Goal: Task Accomplishment & Management: Use online tool/utility

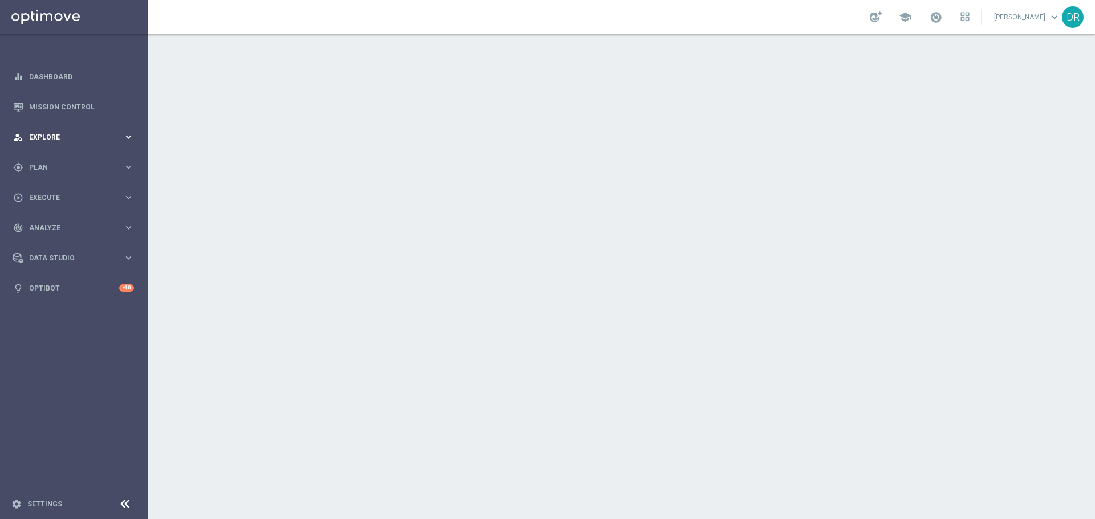
click at [83, 136] on span "Explore" at bounding box center [76, 137] width 94 height 7
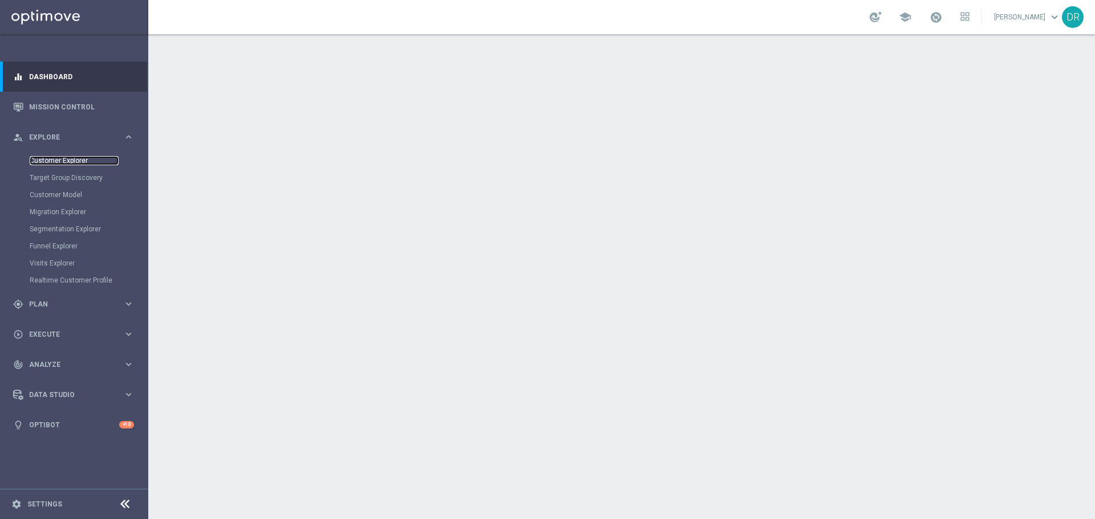
click at [60, 158] on link "Customer Explorer" at bounding box center [74, 160] width 89 height 9
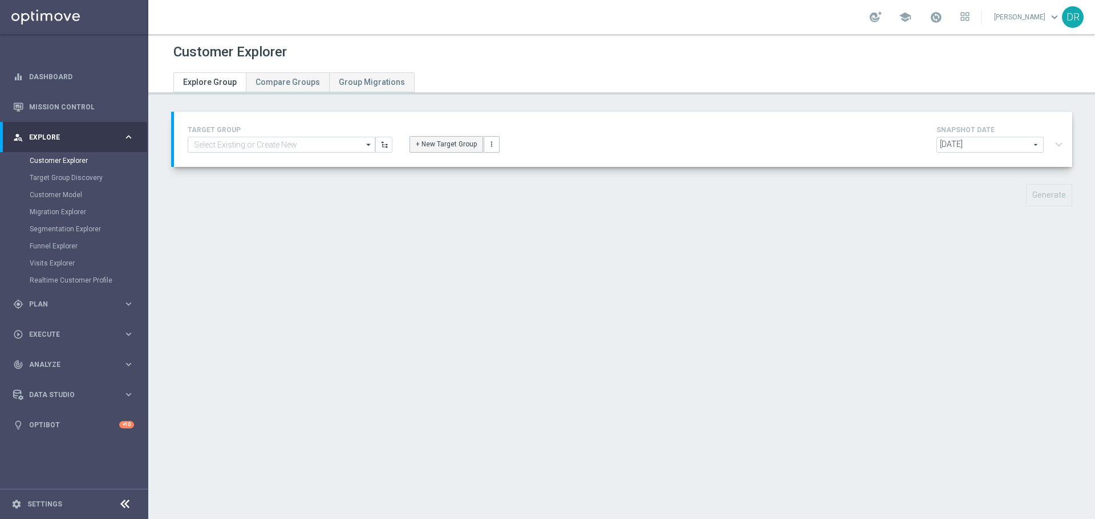
click at [424, 147] on button "+ New Target Group" at bounding box center [446, 144] width 74 height 16
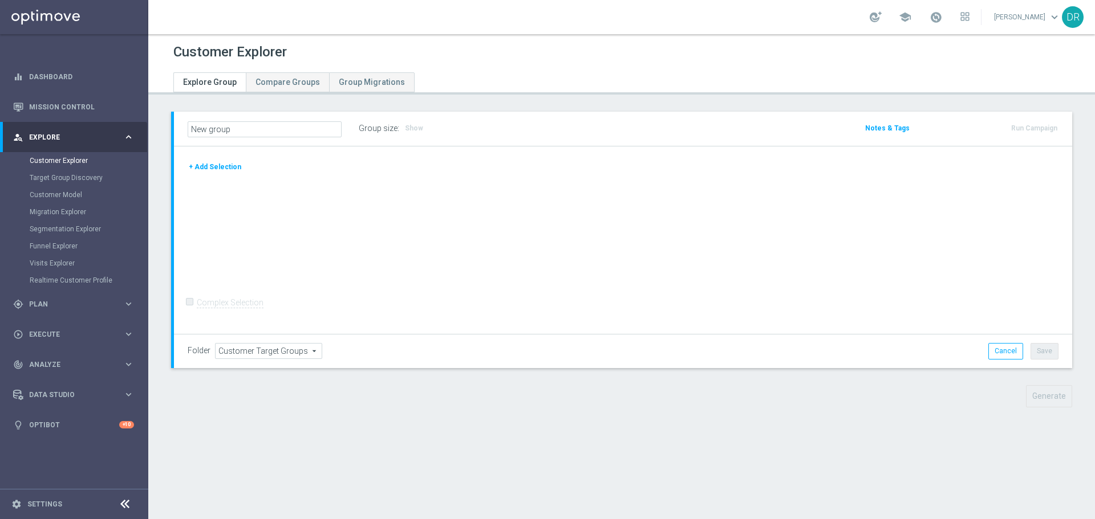
click at [206, 172] on button "+ Add Selection" at bounding box center [215, 167] width 55 height 13
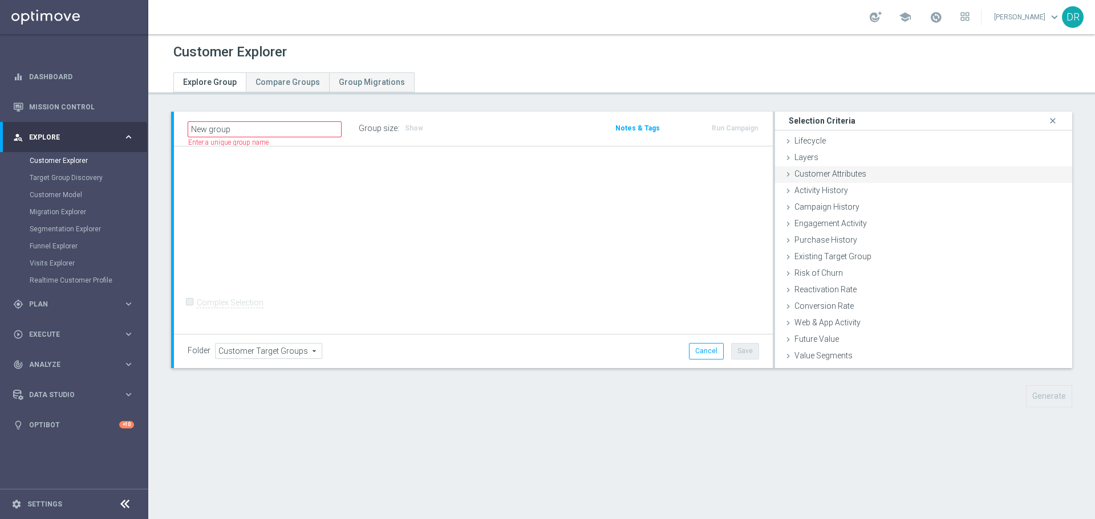
click at [812, 176] on span "Customer Attributes" at bounding box center [830, 173] width 72 height 9
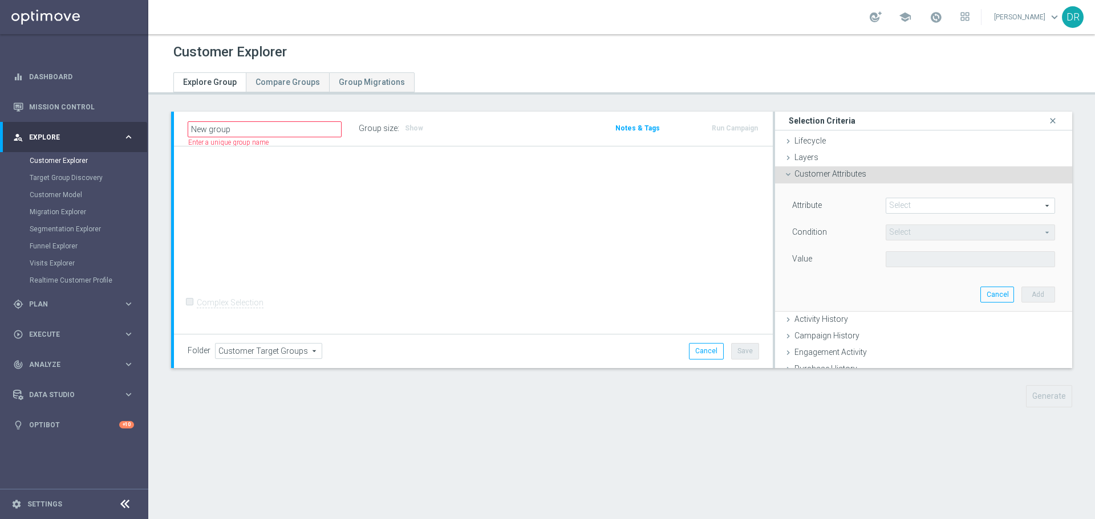
click at [929, 205] on span at bounding box center [970, 205] width 168 height 15
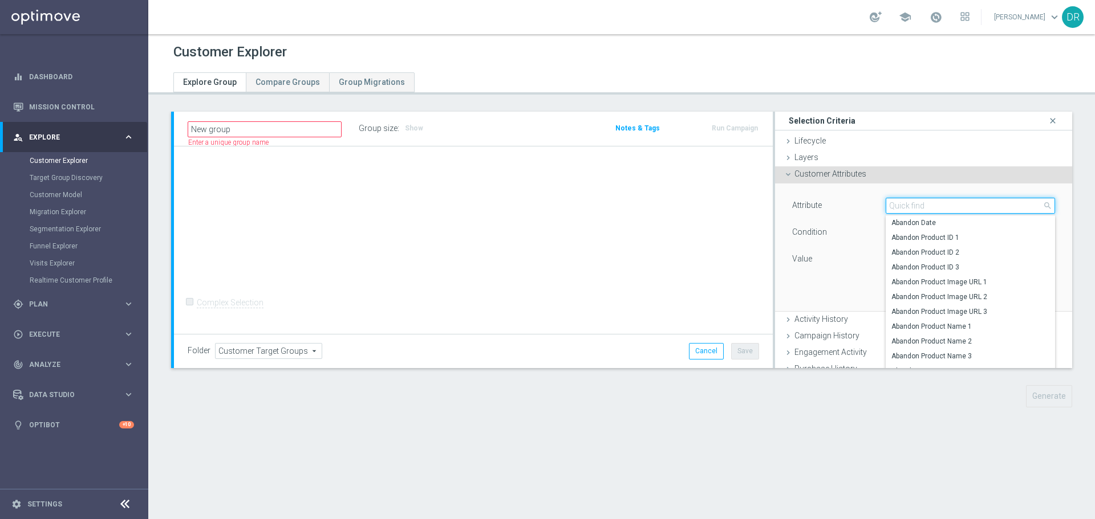
click at [929, 205] on input "search" at bounding box center [969, 206] width 169 height 16
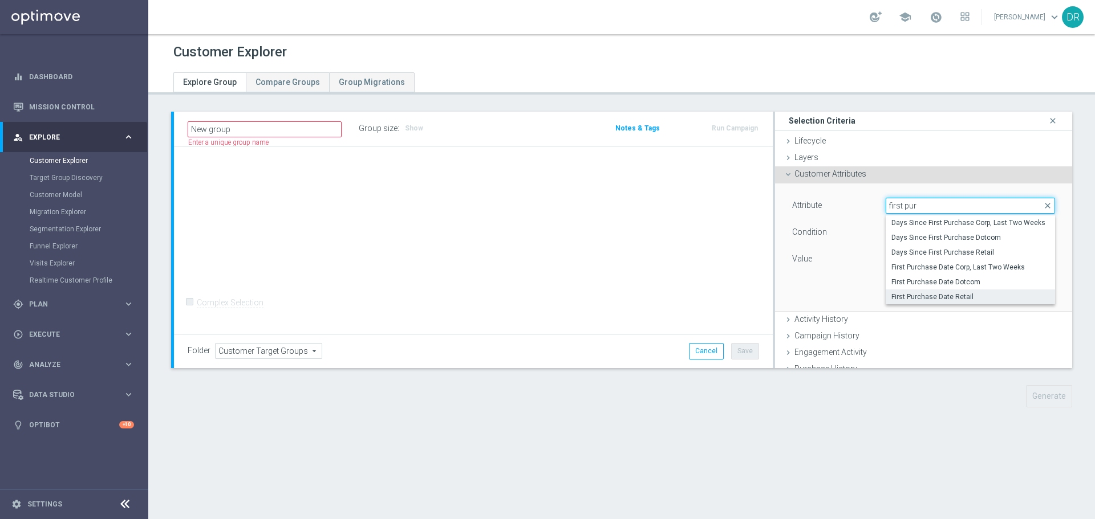
type input "first pur"
click at [938, 302] on div "Days Since First Purchase Corp, Last Two Weeks Days Since First Purchase Dotcom…" at bounding box center [969, 260] width 169 height 89
click at [830, 295] on div "Attribute Select arrow_drop_down first pur close Days Since First Purchase Corp…" at bounding box center [923, 248] width 280 height 128
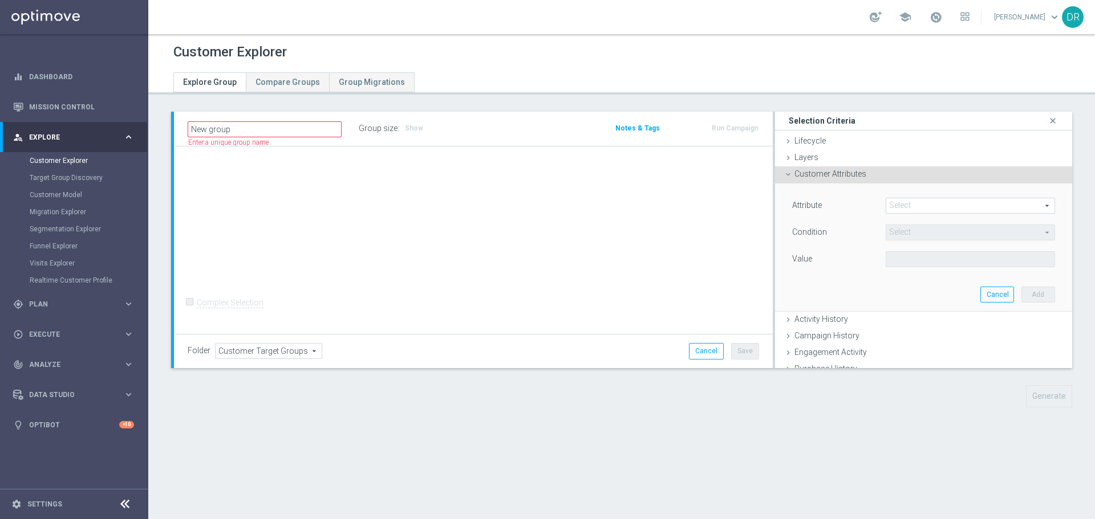
click at [942, 204] on span at bounding box center [970, 205] width 168 height 15
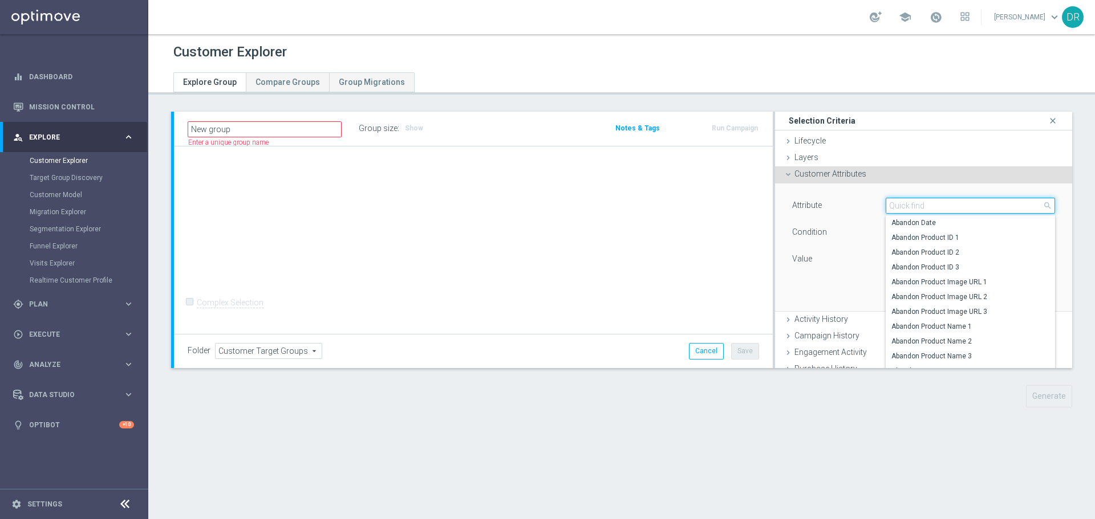
click at [942, 204] on input "search" at bounding box center [969, 206] width 169 height 16
type input "r"
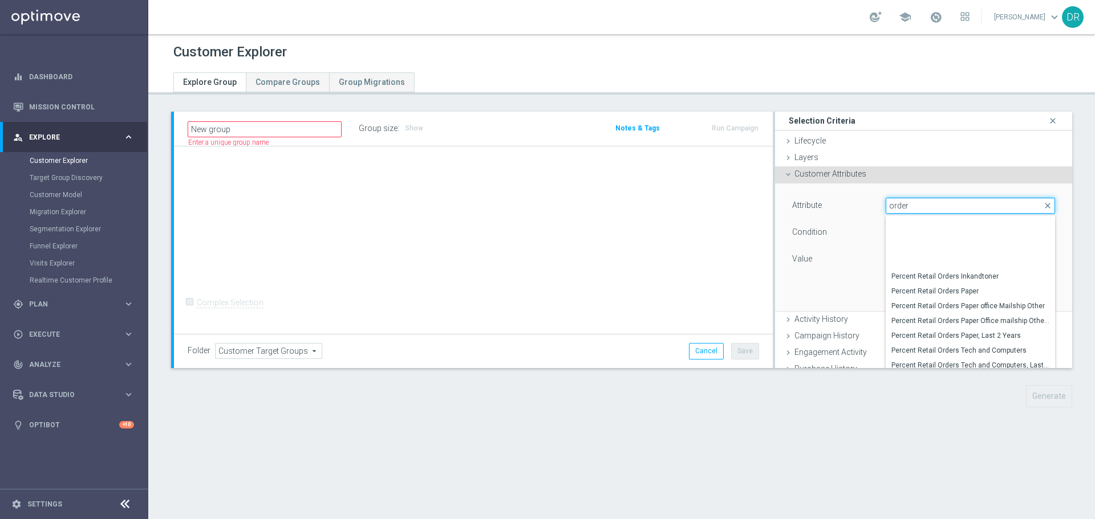
scroll to position [374, 0]
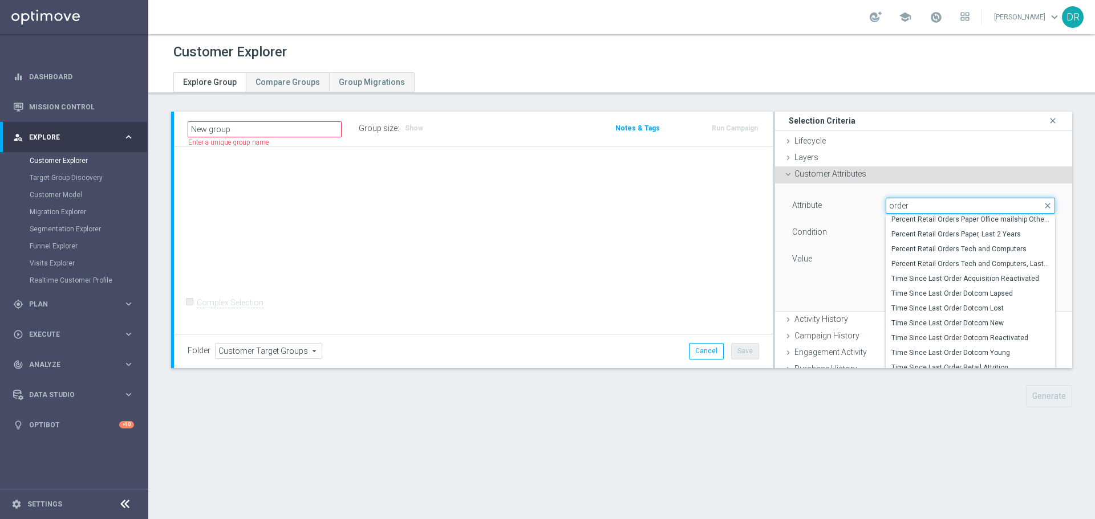
click at [891, 208] on input "order" at bounding box center [969, 206] width 169 height 16
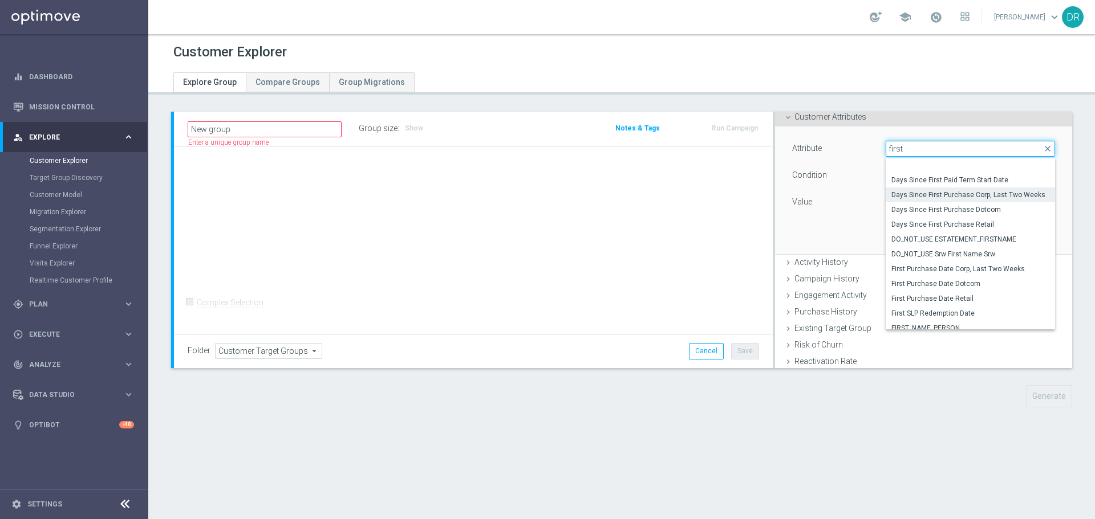
scroll to position [34, 0]
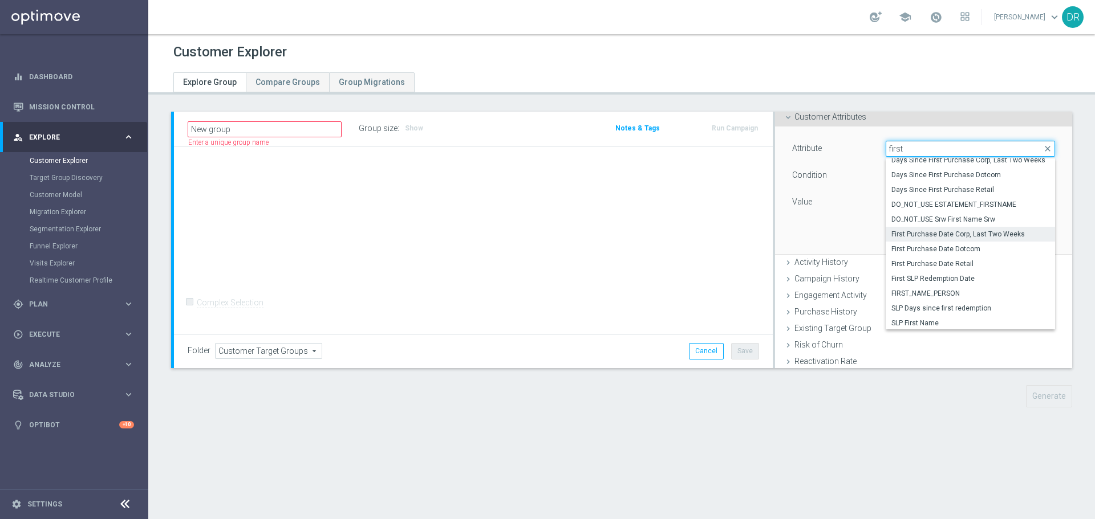
type input "first"
click at [901, 234] on span "First Purchase Date Corp, Last Two Weeks" at bounding box center [970, 234] width 158 height 9
type input "First Purchase Date Corp, Last Two Weeks"
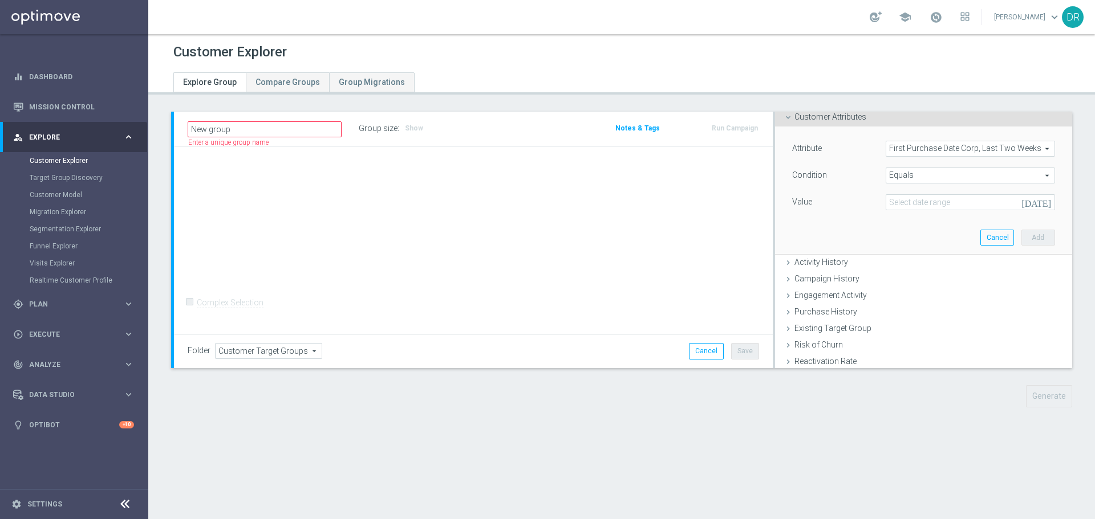
click at [1027, 178] on span "Equals" at bounding box center [970, 175] width 168 height 15
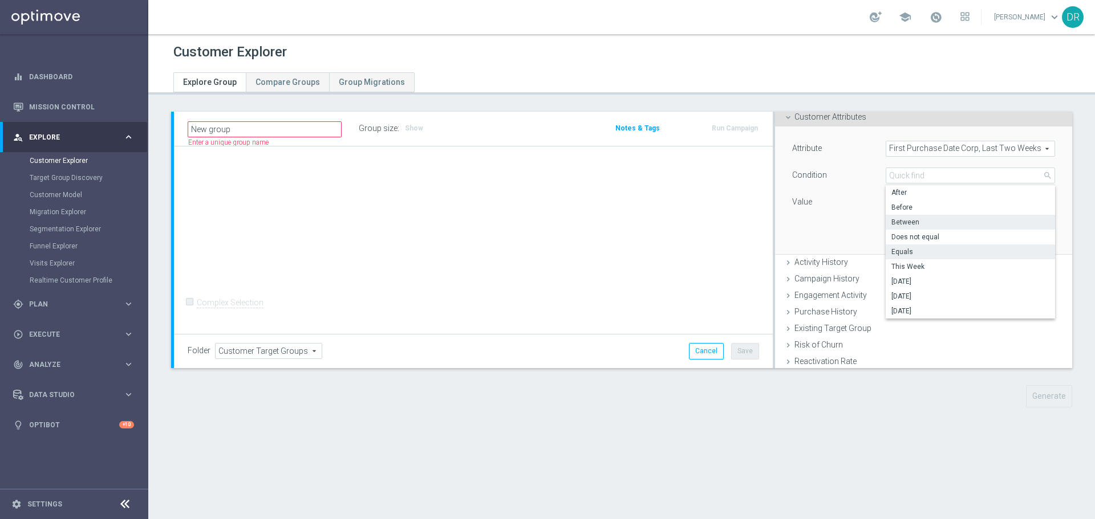
click at [903, 225] on span "Between" at bounding box center [970, 222] width 158 height 9
type input "Between"
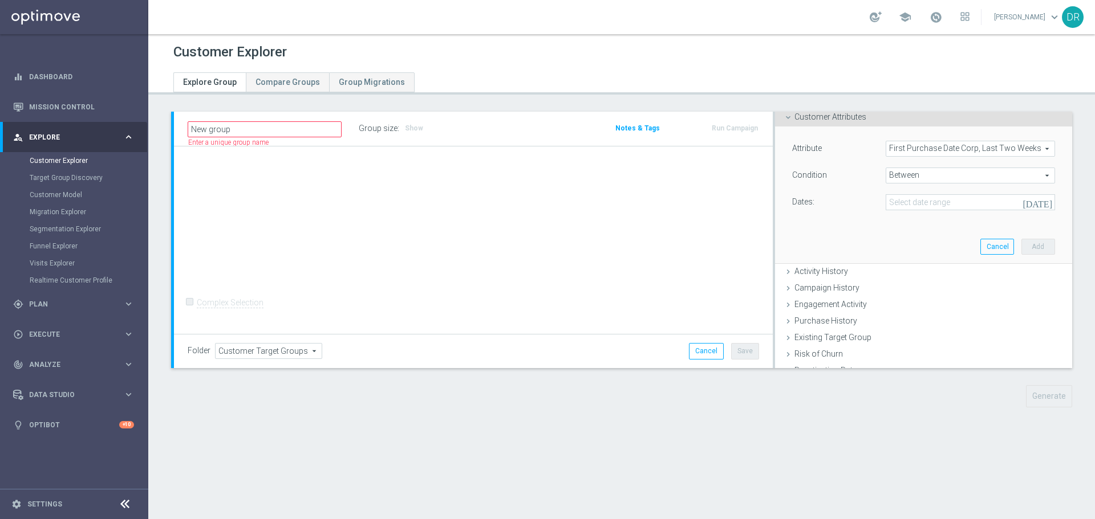
click at [1031, 203] on icon "[DATE]" at bounding box center [1037, 202] width 31 height 10
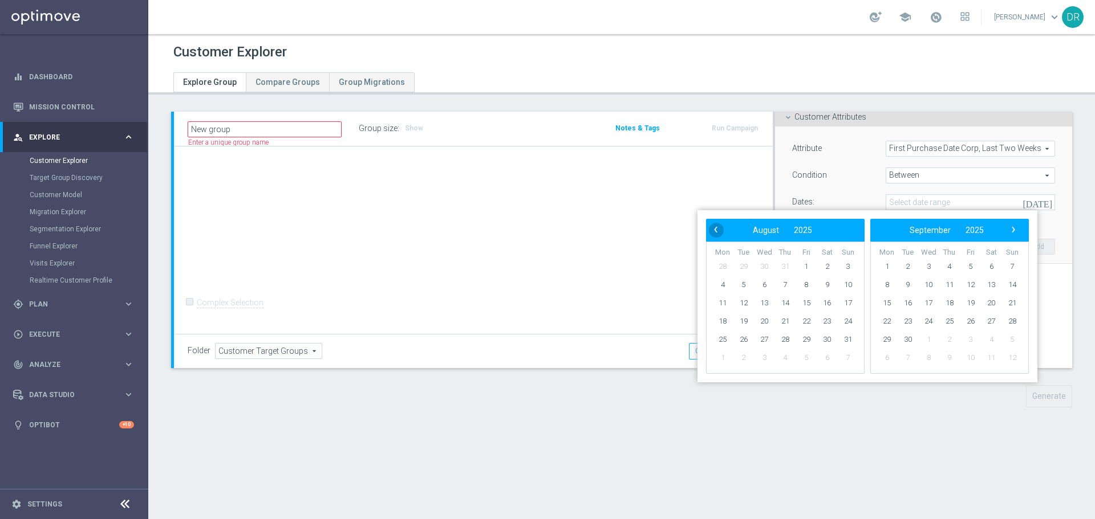
click at [717, 229] on span "‹" at bounding box center [715, 229] width 15 height 15
click at [741, 264] on span "1" at bounding box center [743, 267] width 18 height 18
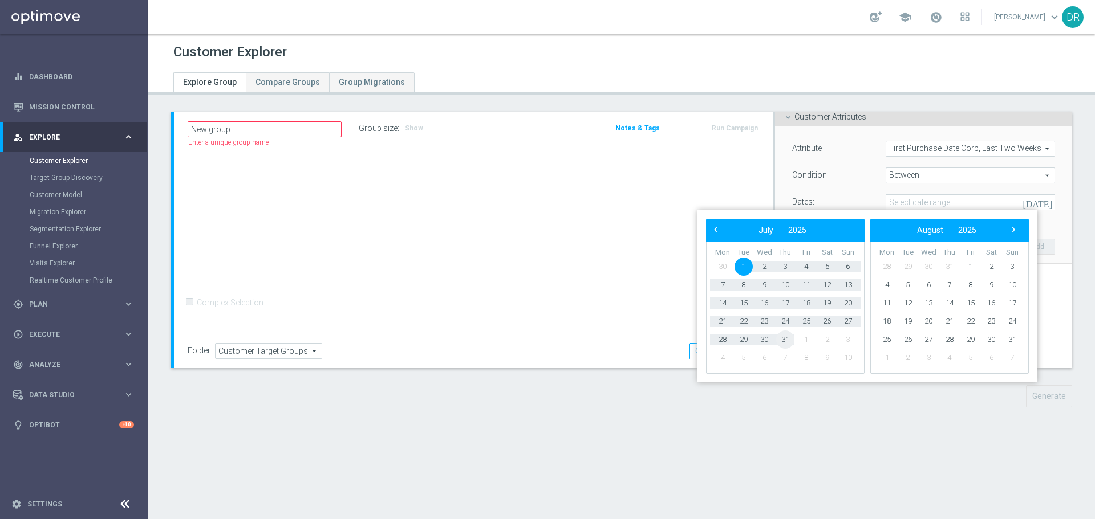
click at [788, 337] on span "31" at bounding box center [785, 340] width 18 height 18
type input "[DATE] - [DATE]"
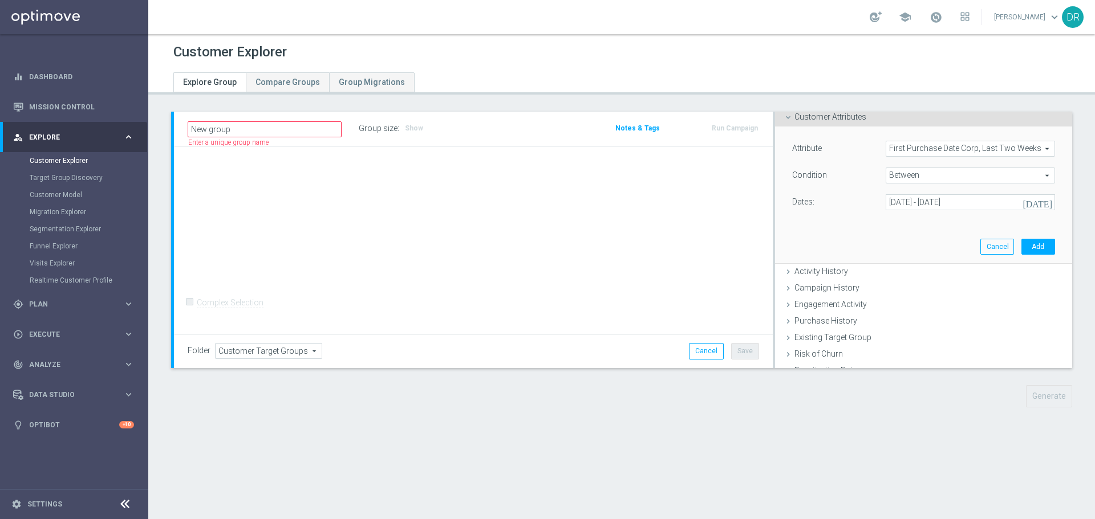
click at [865, 237] on div "Attribute First Purchase Date Corp, Last Two Weeks First Purchase Date Corp, La…" at bounding box center [923, 195] width 280 height 137
click at [1021, 247] on button "Add" at bounding box center [1038, 247] width 34 height 16
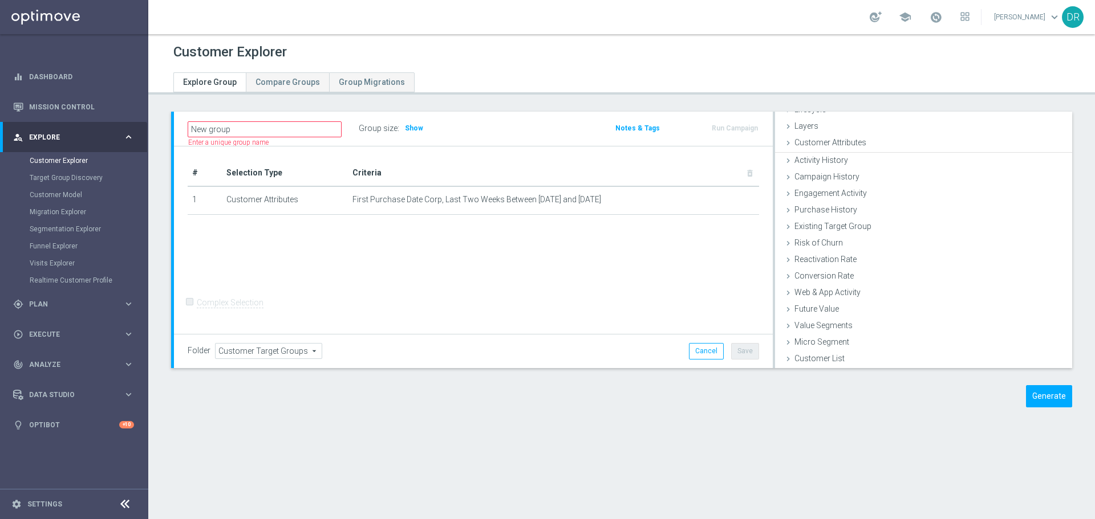
scroll to position [30, 0]
click at [409, 129] on span "Show" at bounding box center [414, 128] width 18 height 8
drag, startPoint x: 402, startPoint y: 127, endPoint x: 455, endPoint y: 123, distance: 53.2
click at [455, 123] on div "Group size : 366,360" at bounding box center [416, 128] width 114 height 16
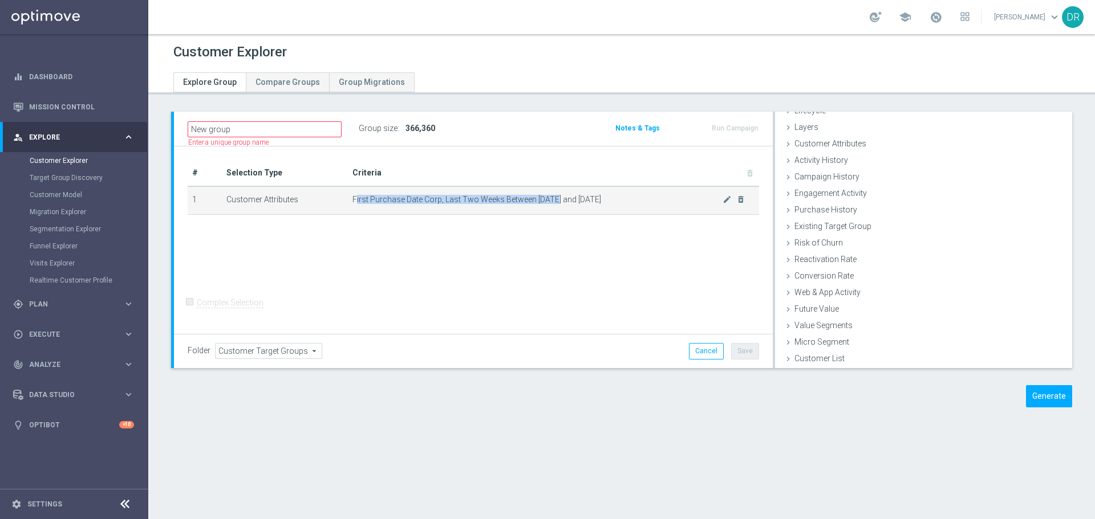
drag, startPoint x: 354, startPoint y: 202, endPoint x: 552, endPoint y: 200, distance: 197.9
click at [552, 200] on span "First Purchase Date Corp, Last Two Weeks Between [DATE] and [DATE]" at bounding box center [537, 200] width 370 height 10
click at [542, 198] on span "First Purchase Date Corp, Last Two Weeks Between [DATE] and [DATE]" at bounding box center [537, 200] width 370 height 10
drag, startPoint x: 534, startPoint y: 197, endPoint x: 649, endPoint y: 198, distance: 114.6
click at [649, 198] on span "First Purchase Date Corp, Last Two Weeks Between [DATE] and [DATE]" at bounding box center [537, 200] width 370 height 10
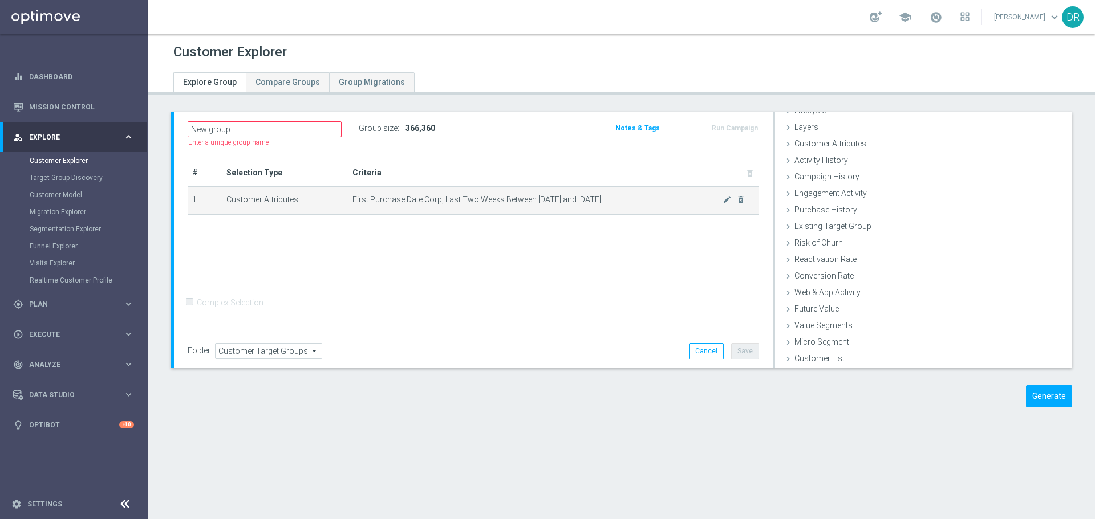
click at [649, 198] on span "First Purchase Date Corp, Last Two Weeks Between [DATE] and [DATE]" at bounding box center [537, 200] width 370 height 10
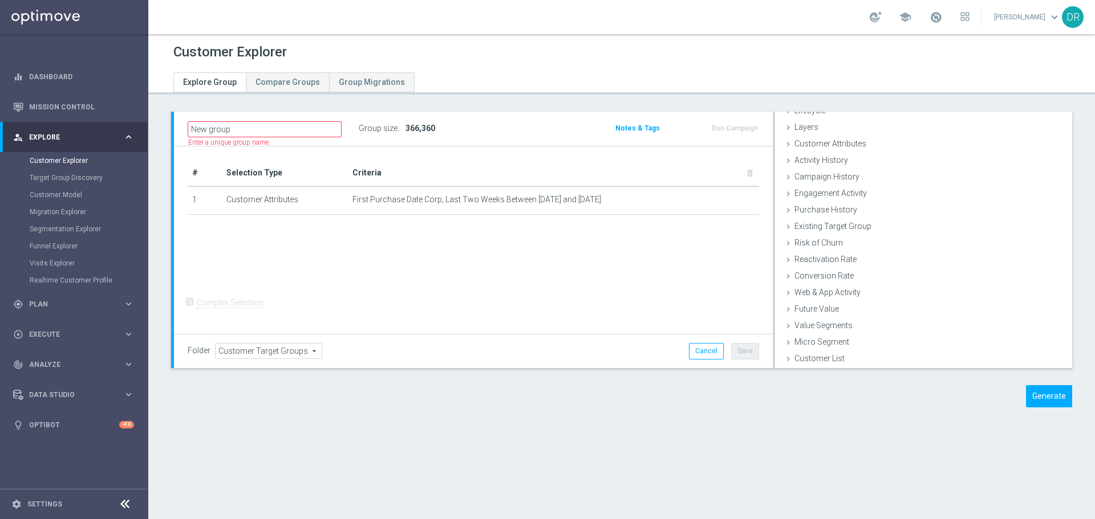
click at [564, 253] on div "# Selection Type Criteria delete_forever 1 Customer Attributes First Purchase D…" at bounding box center [473, 241] width 599 height 188
drag, startPoint x: 403, startPoint y: 128, endPoint x: 479, endPoint y: 125, distance: 76.5
click at [479, 125] on div "New group Name length must be more than 2 characters Name length must be under …" at bounding box center [375, 128] width 392 height 17
drag, startPoint x: 408, startPoint y: 128, endPoint x: 431, endPoint y: 125, distance: 23.5
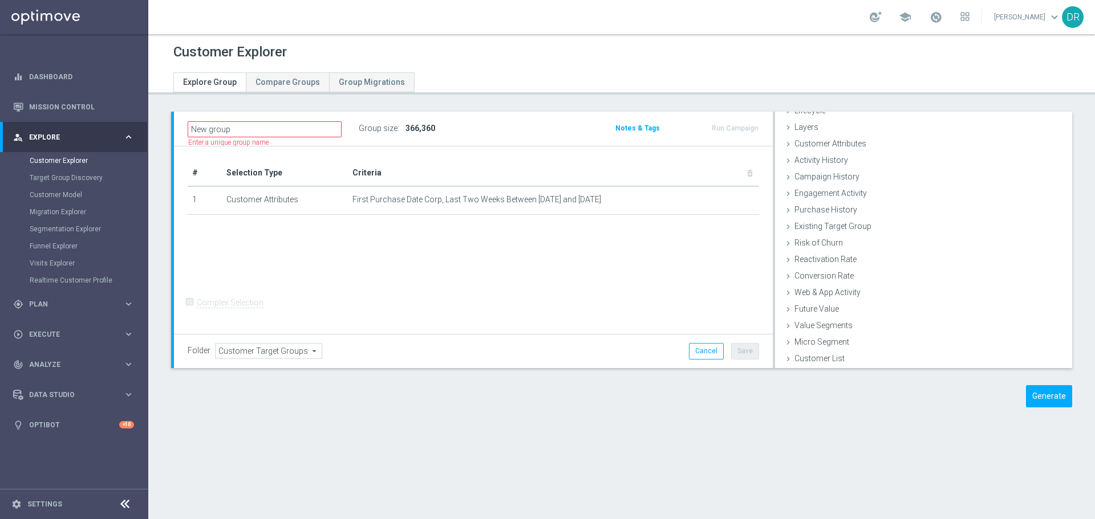
click at [431, 125] on span "366,360" at bounding box center [420, 128] width 30 height 9
click at [421, 101] on div "Customer Explorer Explore Group Compare Groups Group Migrations New group" at bounding box center [621, 276] width 946 height 485
click at [537, 51] on div "Customer Explorer" at bounding box center [621, 52] width 896 height 22
